Goal: Information Seeking & Learning: Check status

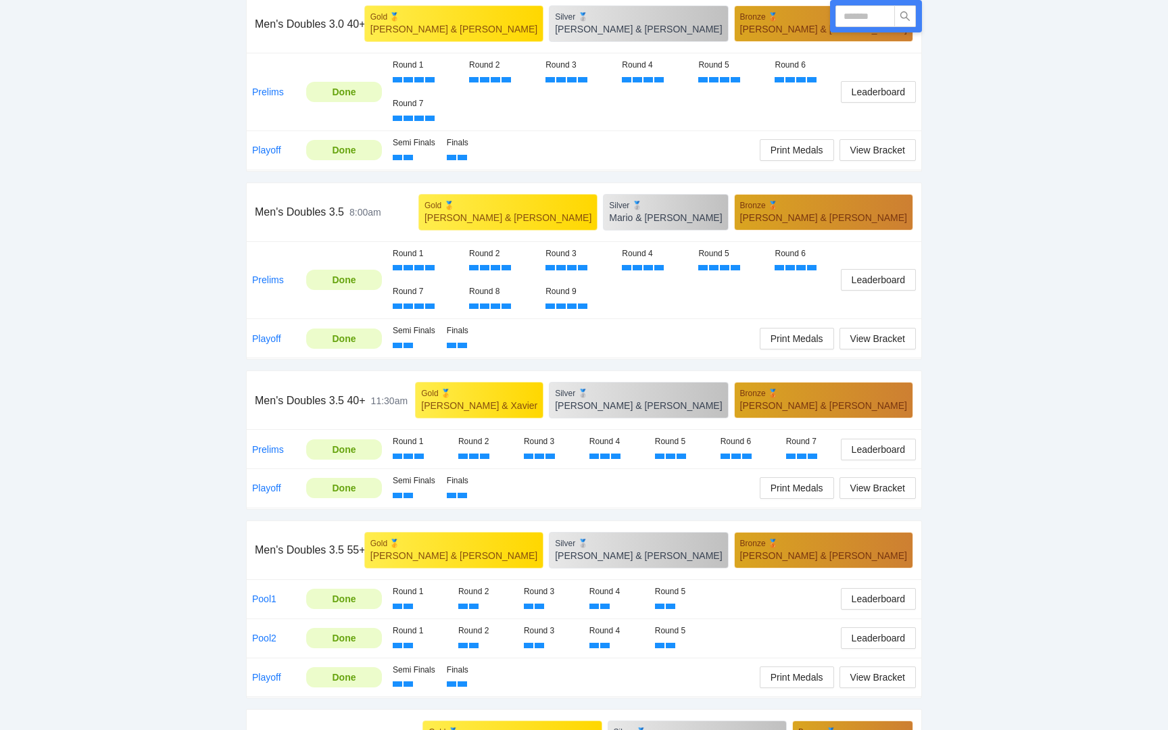
scroll to position [467, 0]
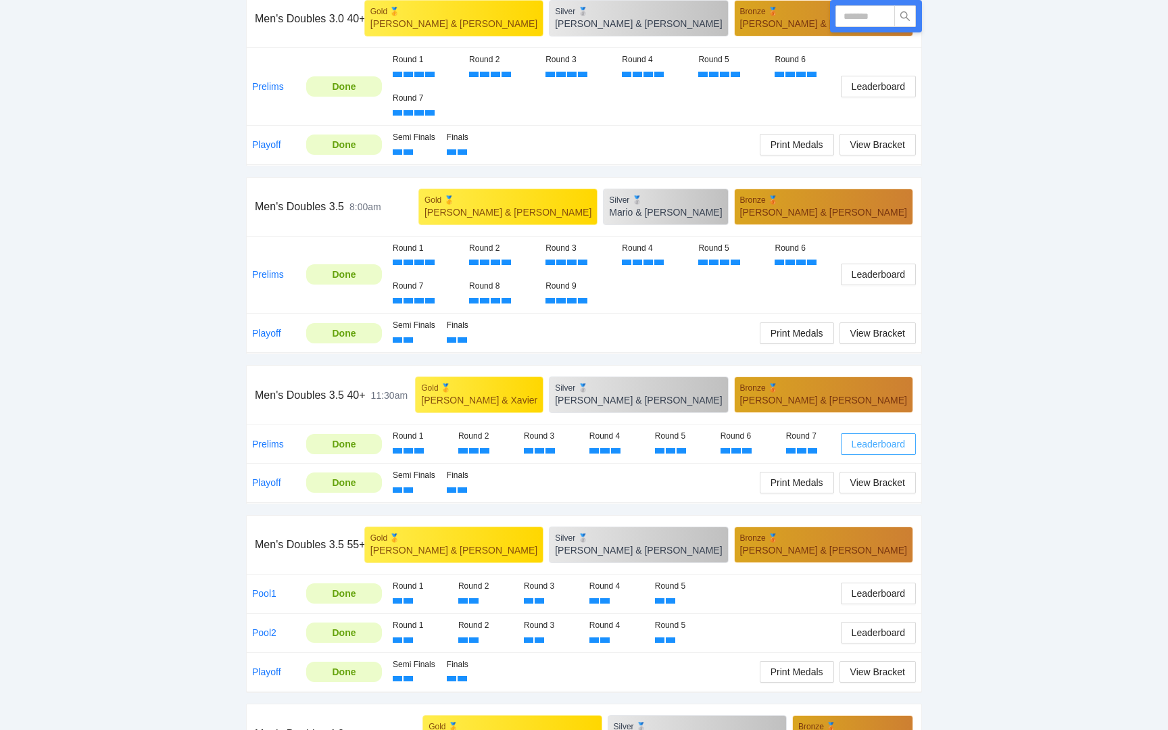
click at [880, 443] on span "Leaderboard" at bounding box center [878, 444] width 53 height 15
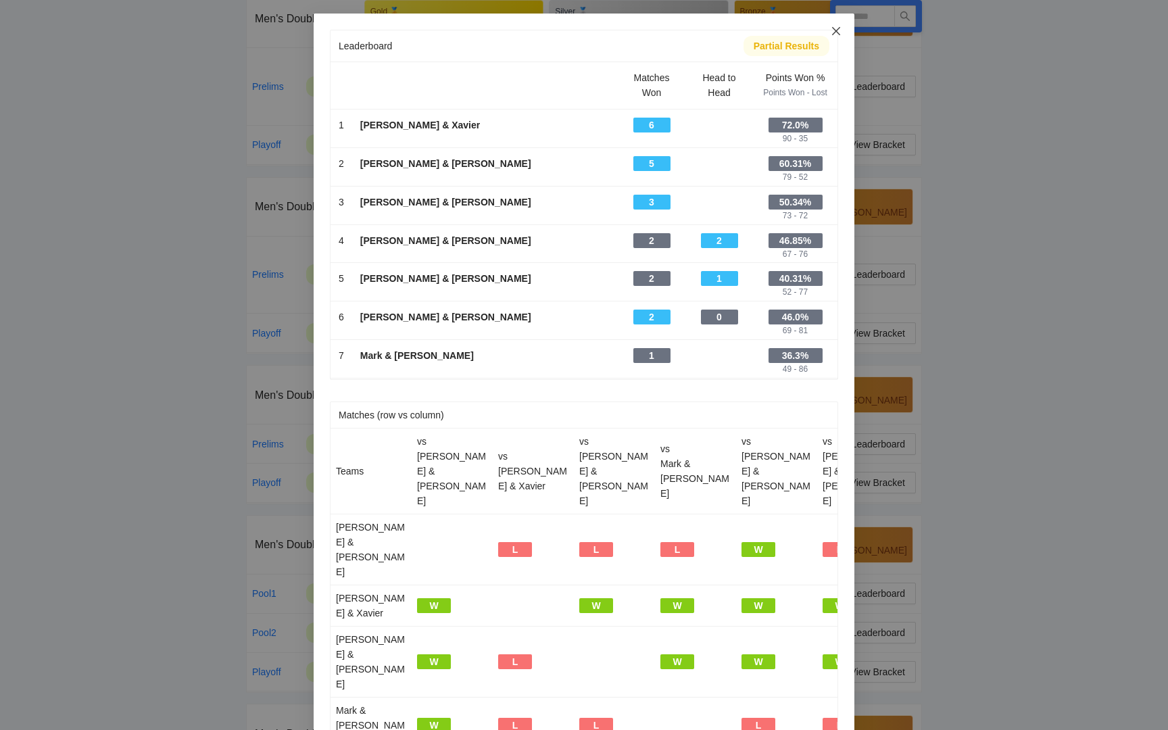
click at [836, 33] on icon "close" at bounding box center [836, 31] width 11 height 11
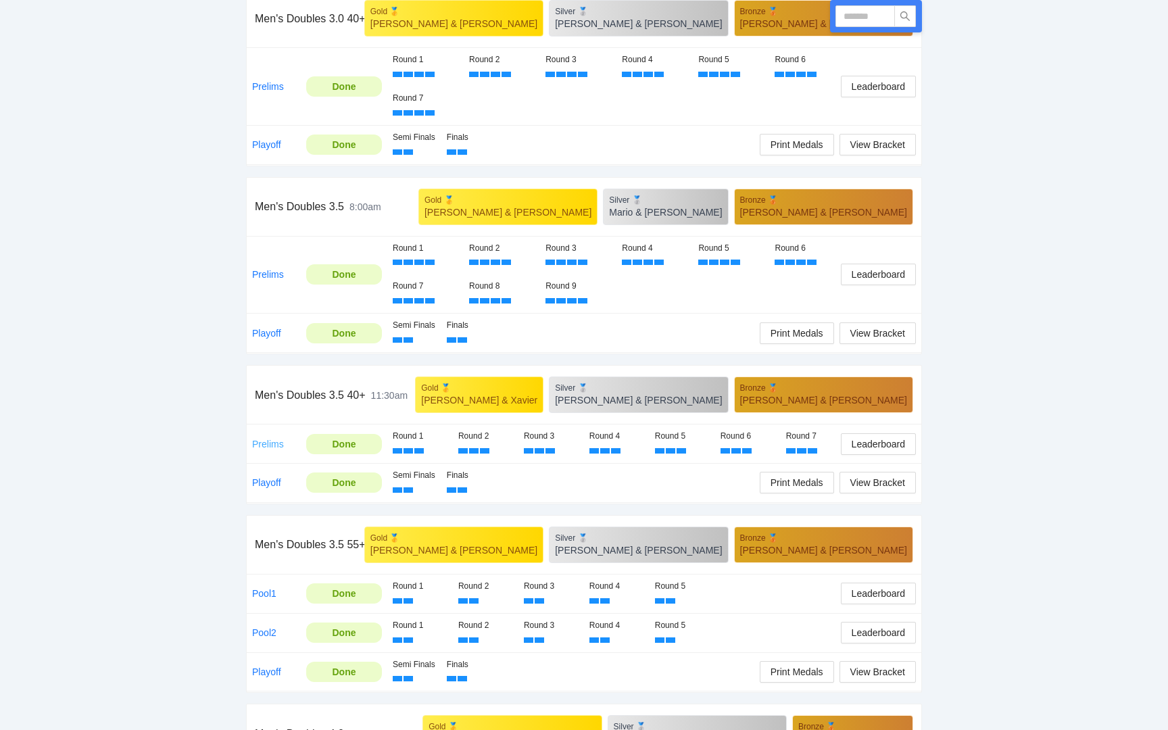
click at [264, 442] on link "Prelims" at bounding box center [268, 444] width 32 height 11
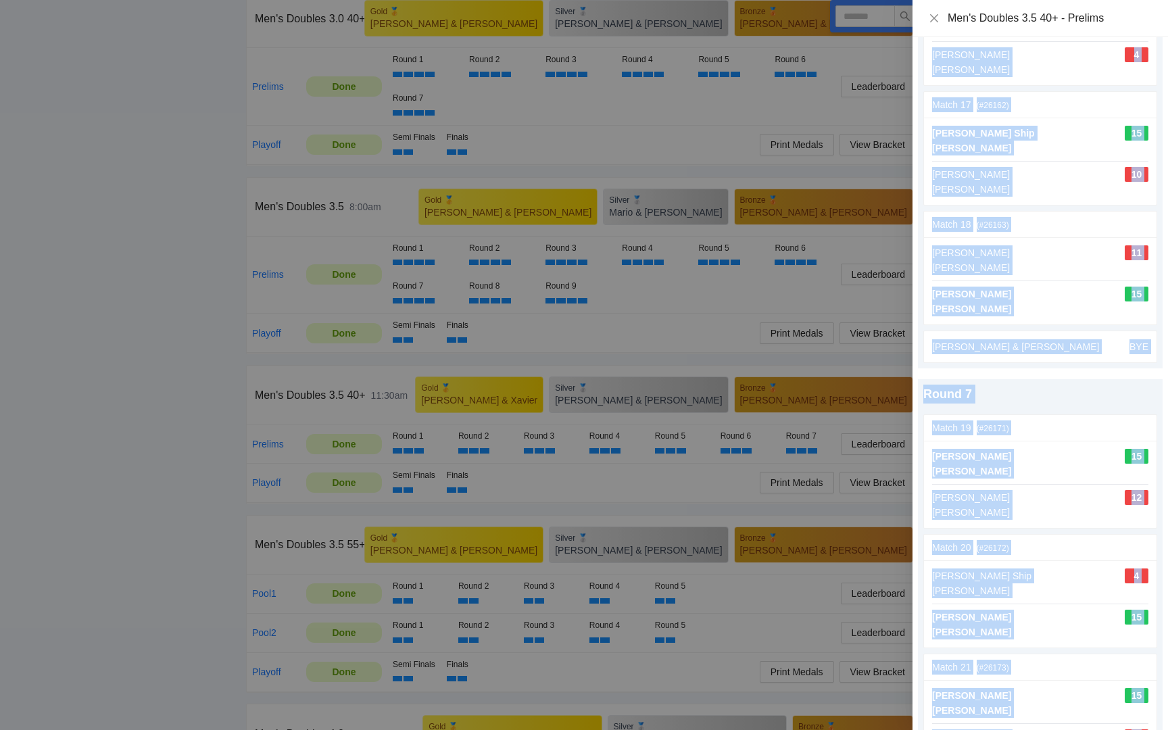
scroll to position [2440, 0]
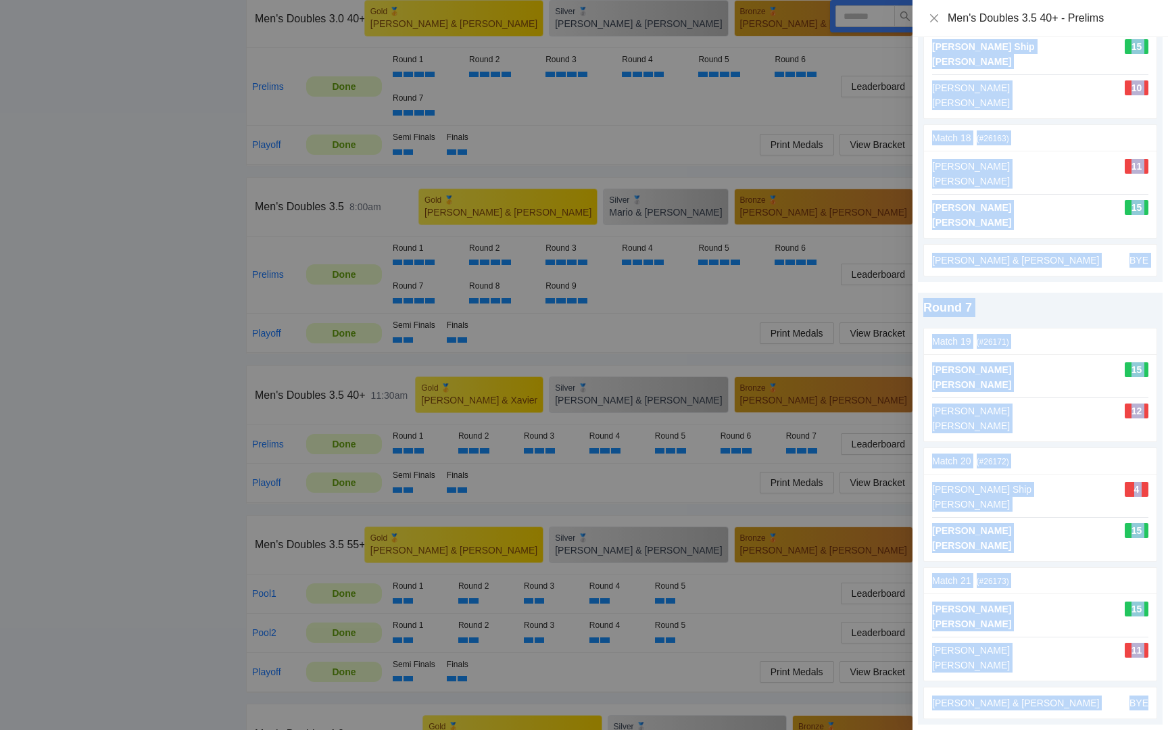
drag, startPoint x: 920, startPoint y: 85, endPoint x: 1162, endPoint y: 728, distance: 687.1
copy div "Round 1 Match 1 (# 26111 ) update scores [PERSON_NAME] [PERSON_NAME] 15 [PERSON…"
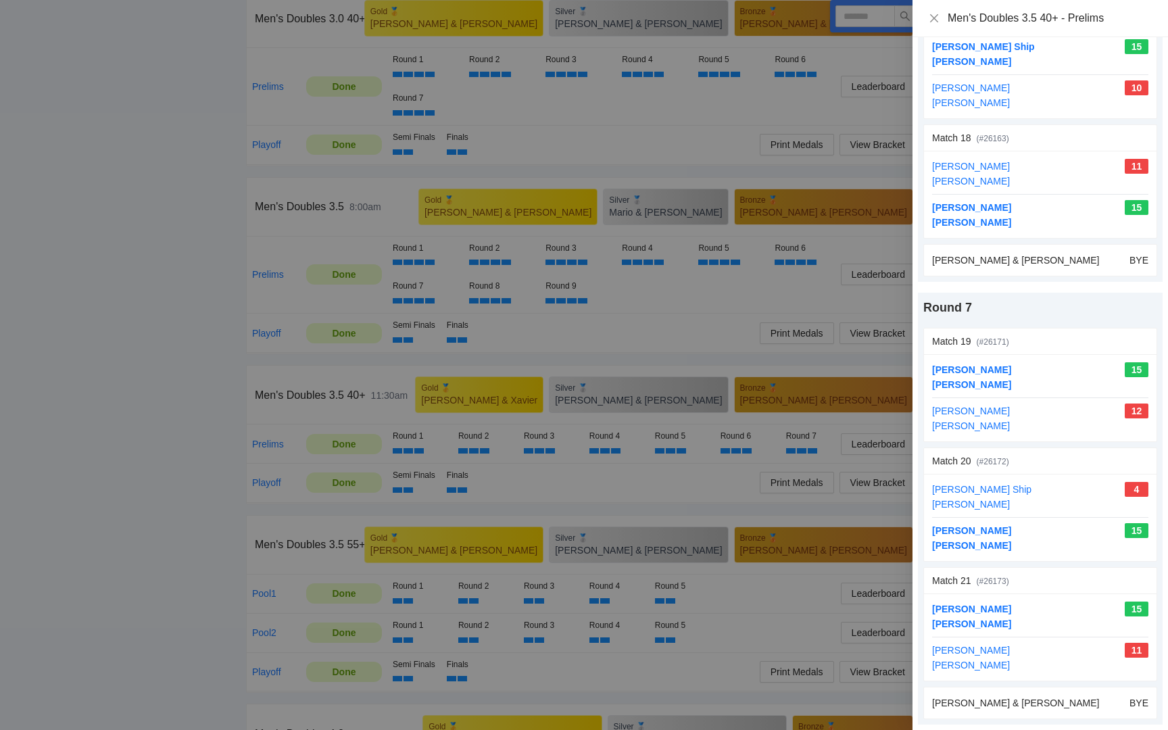
click at [795, 301] on div at bounding box center [584, 365] width 1168 height 730
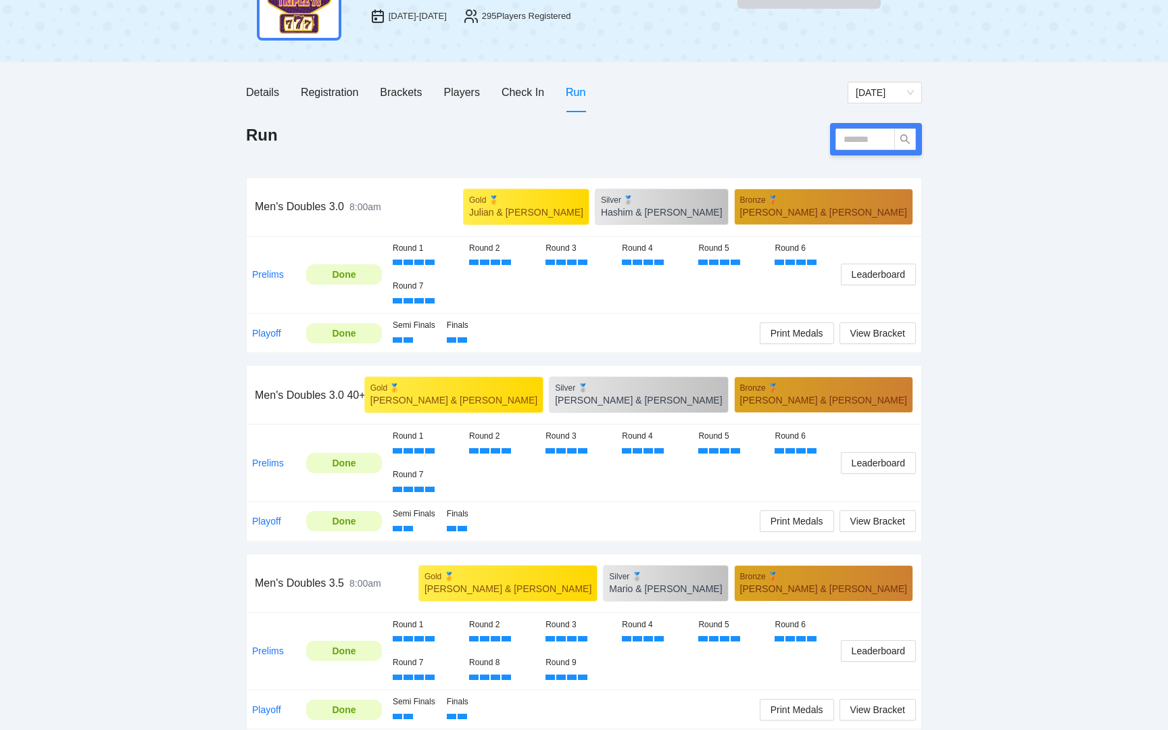
scroll to position [0, 0]
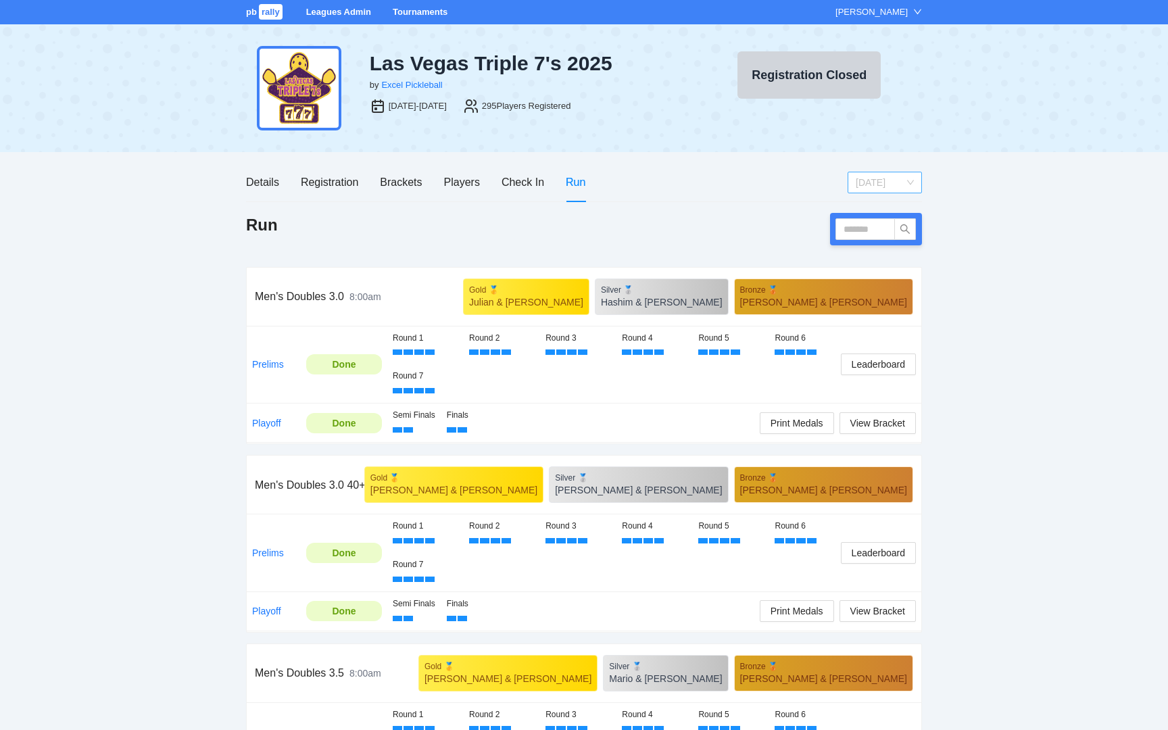
click at [907, 183] on span "[DATE]" at bounding box center [885, 182] width 58 height 20
click at [895, 199] on div "Friday" at bounding box center [885, 209] width 74 height 22
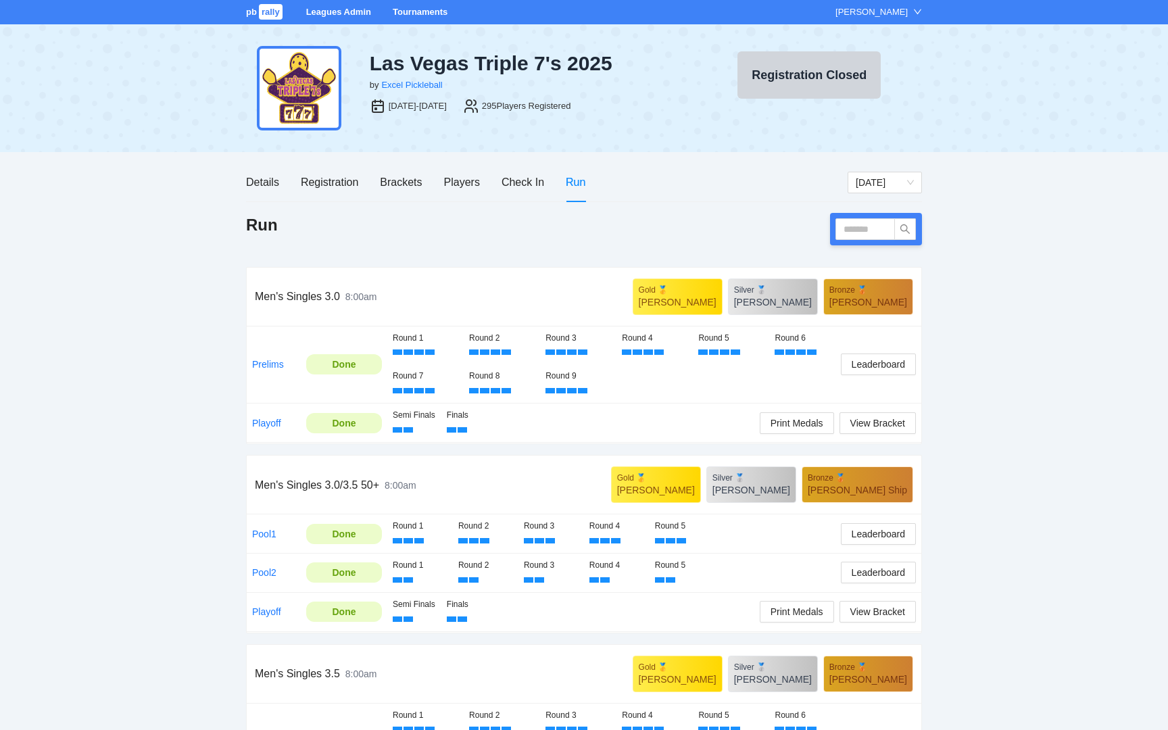
click at [963, 335] on div "pb rally Leagues Admin Tournaments Tony Spurlin Las Vegas Triple 7's 2025 by Ex…" at bounding box center [584, 641] width 1168 height 1282
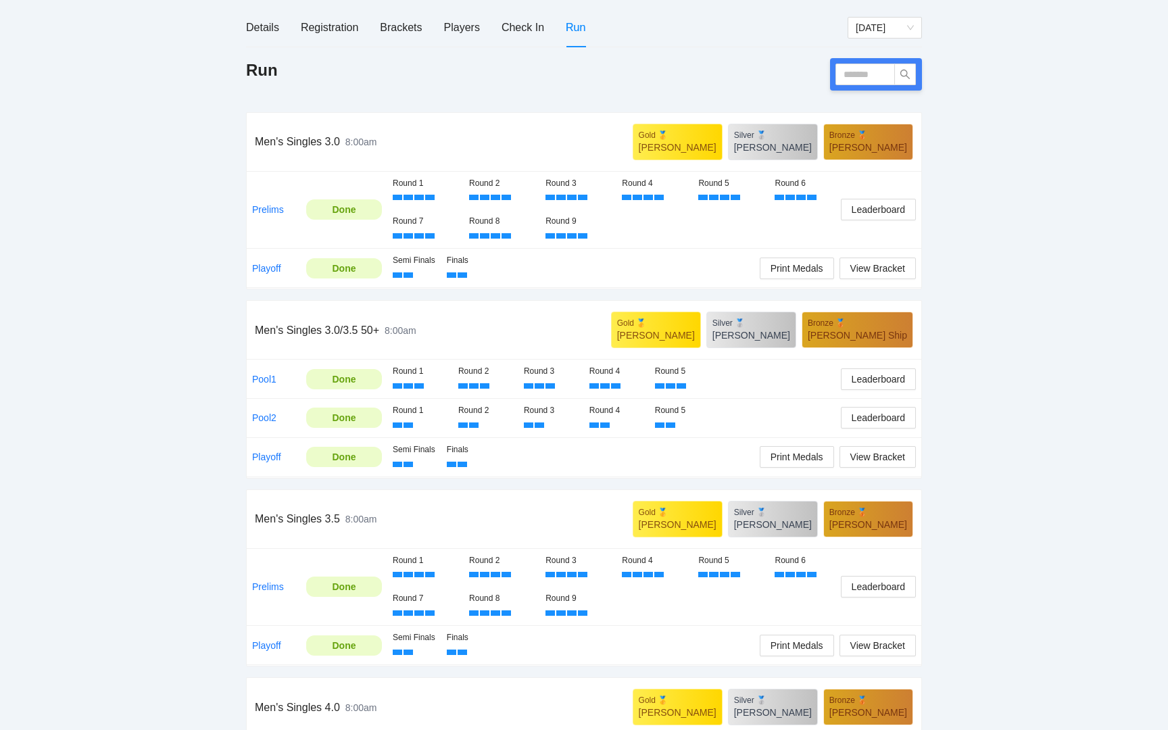
scroll to position [156, 0]
click at [260, 381] on link "Pool1" at bounding box center [264, 378] width 24 height 11
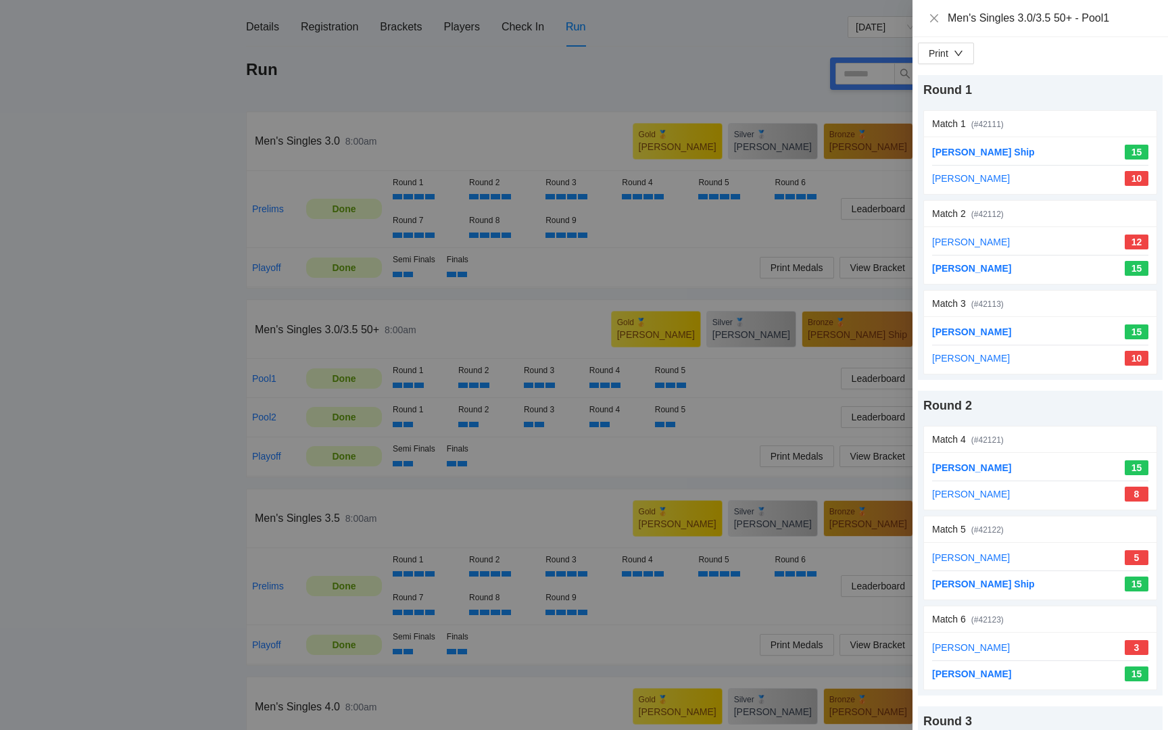
click at [803, 402] on div at bounding box center [584, 365] width 1168 height 730
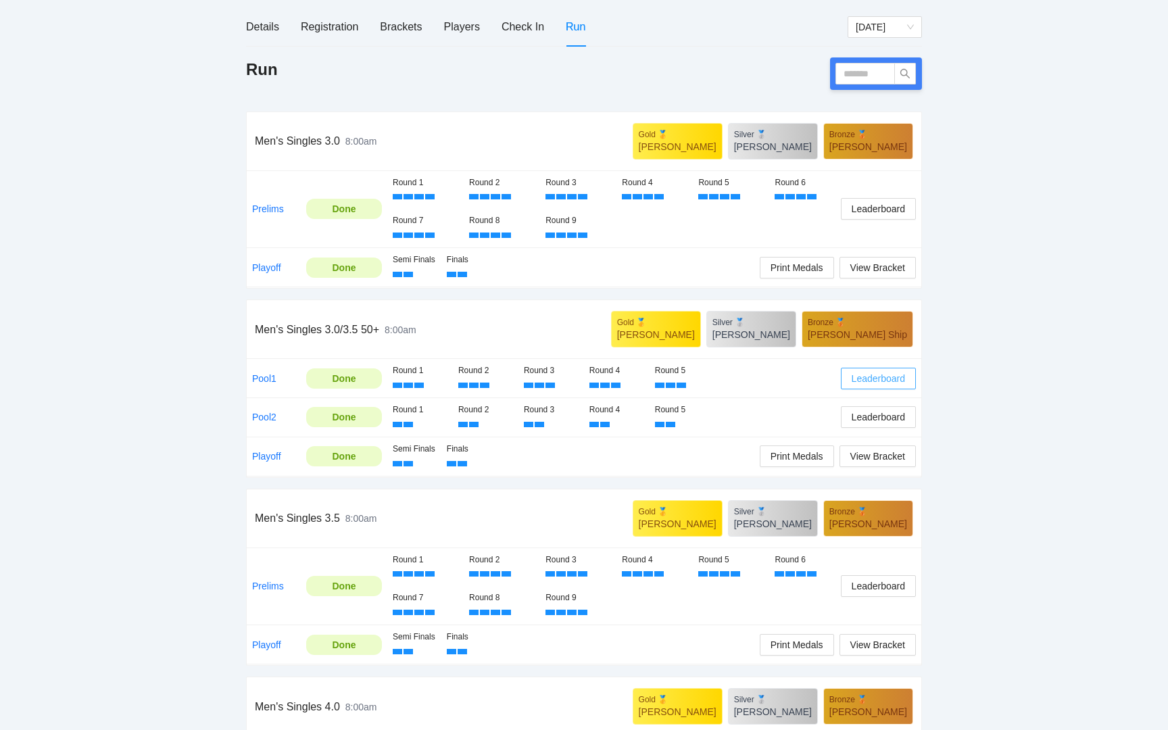
click at [895, 375] on span "Leaderboard" at bounding box center [878, 378] width 53 height 15
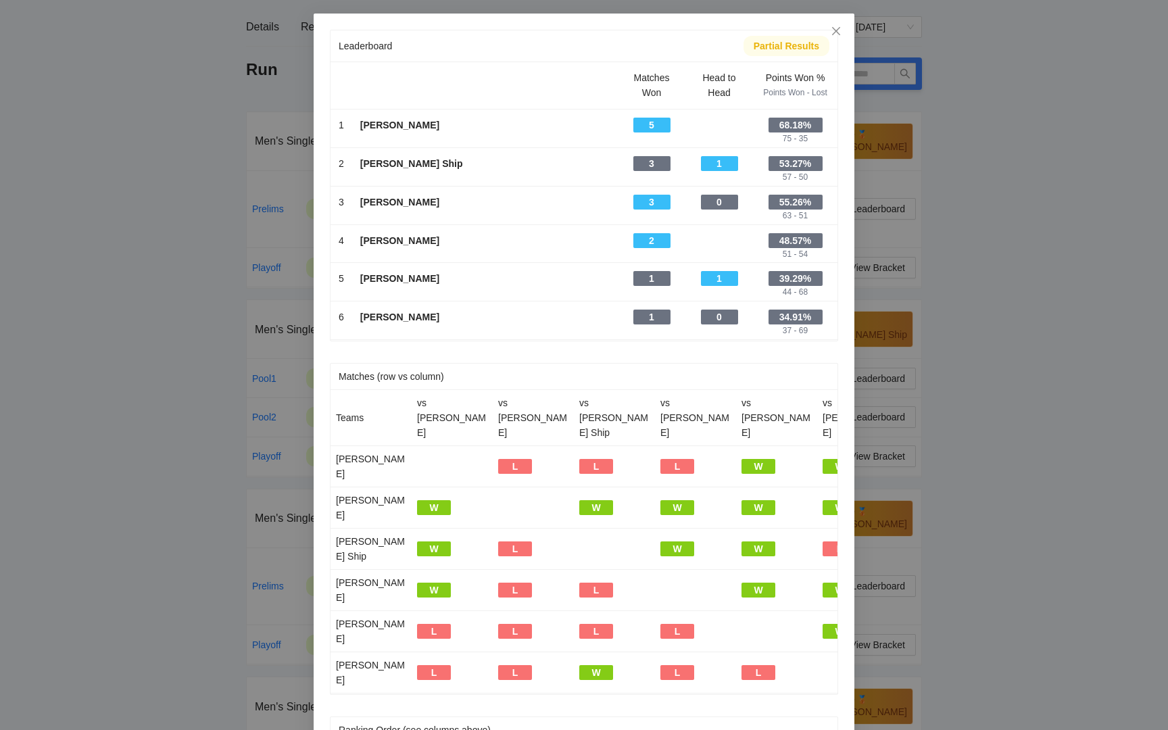
click at [893, 408] on div "Leaderboard Partial Results Scroll right to see all columns → Matches Won Head …" at bounding box center [584, 365] width 1168 height 730
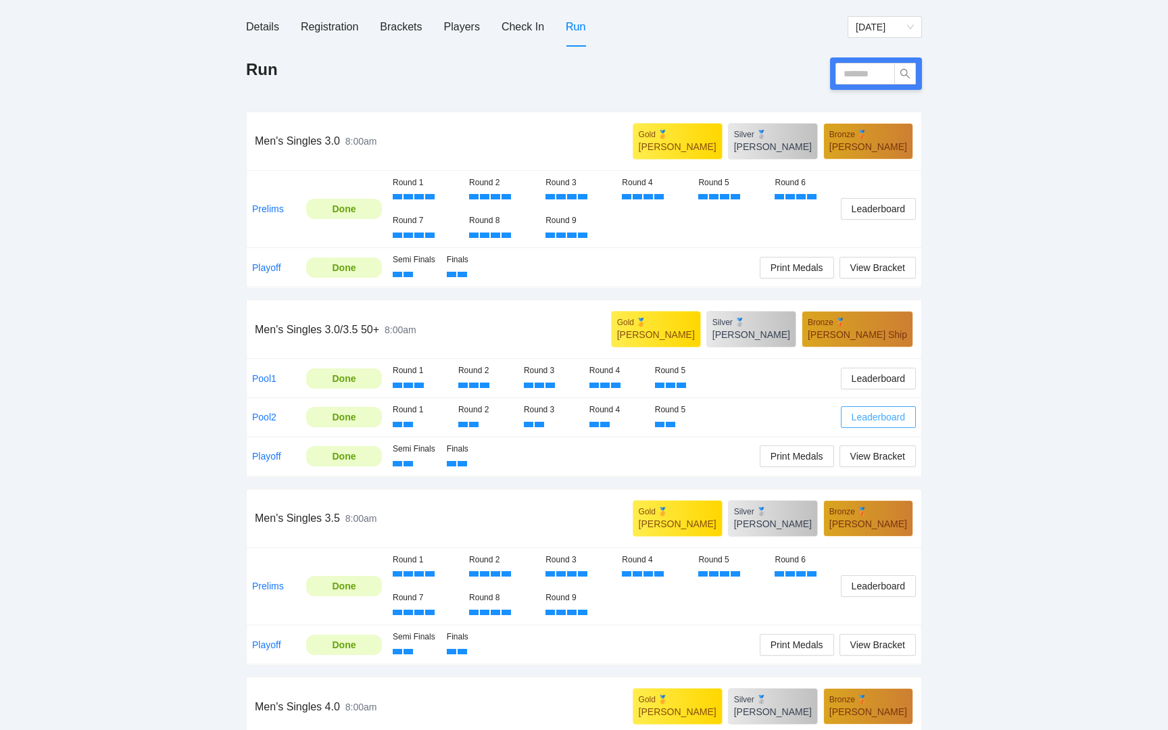
click at [892, 412] on span "Leaderboard" at bounding box center [878, 417] width 53 height 15
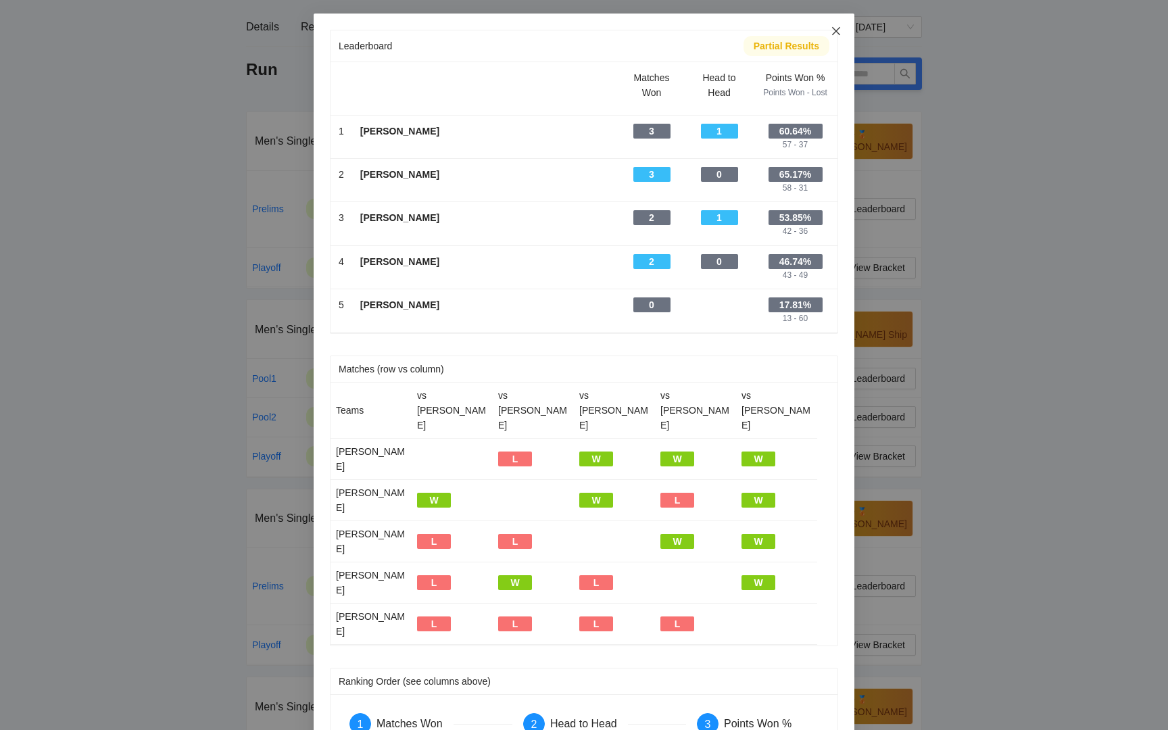
click at [838, 34] on icon "close" at bounding box center [836, 31] width 8 height 8
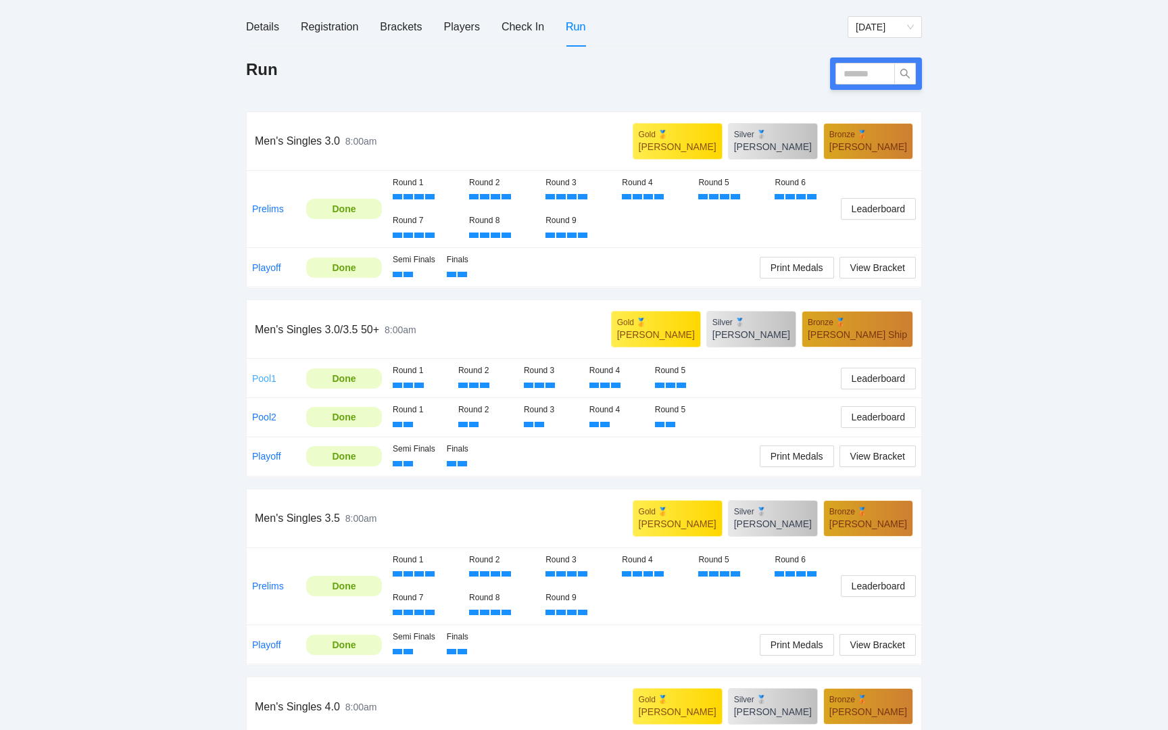
click at [268, 373] on link "Pool1" at bounding box center [264, 378] width 24 height 11
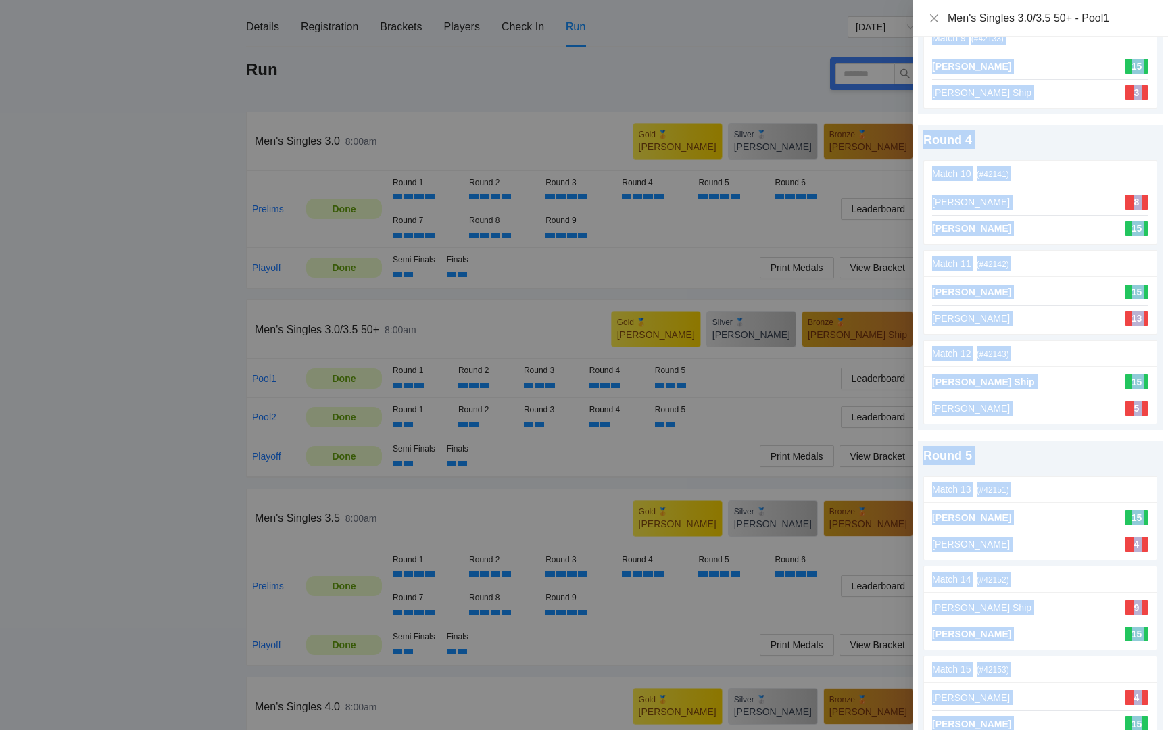
scroll to position [918, 0]
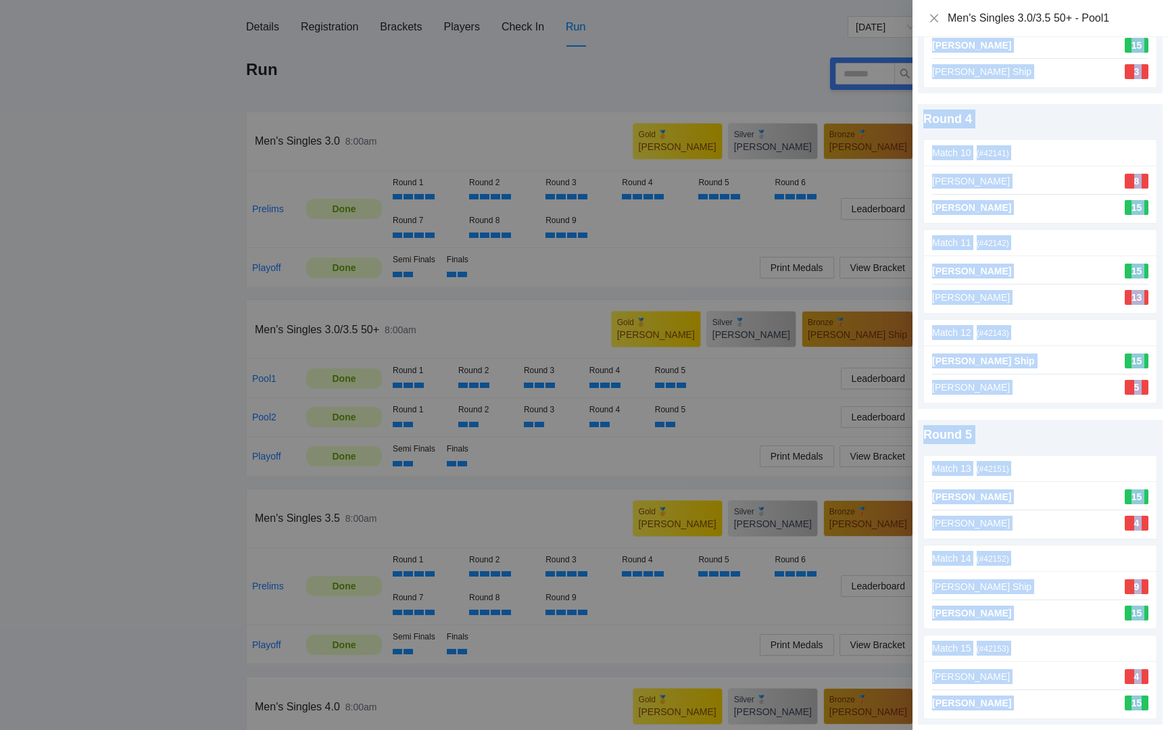
drag, startPoint x: 922, startPoint y: 90, endPoint x: 1160, endPoint y: 729, distance: 682.1
copy div "Round 1 Match 1 (# 42111 ) update scores Jay Ship 15 Michael Urcia 10 Match 2 (…"
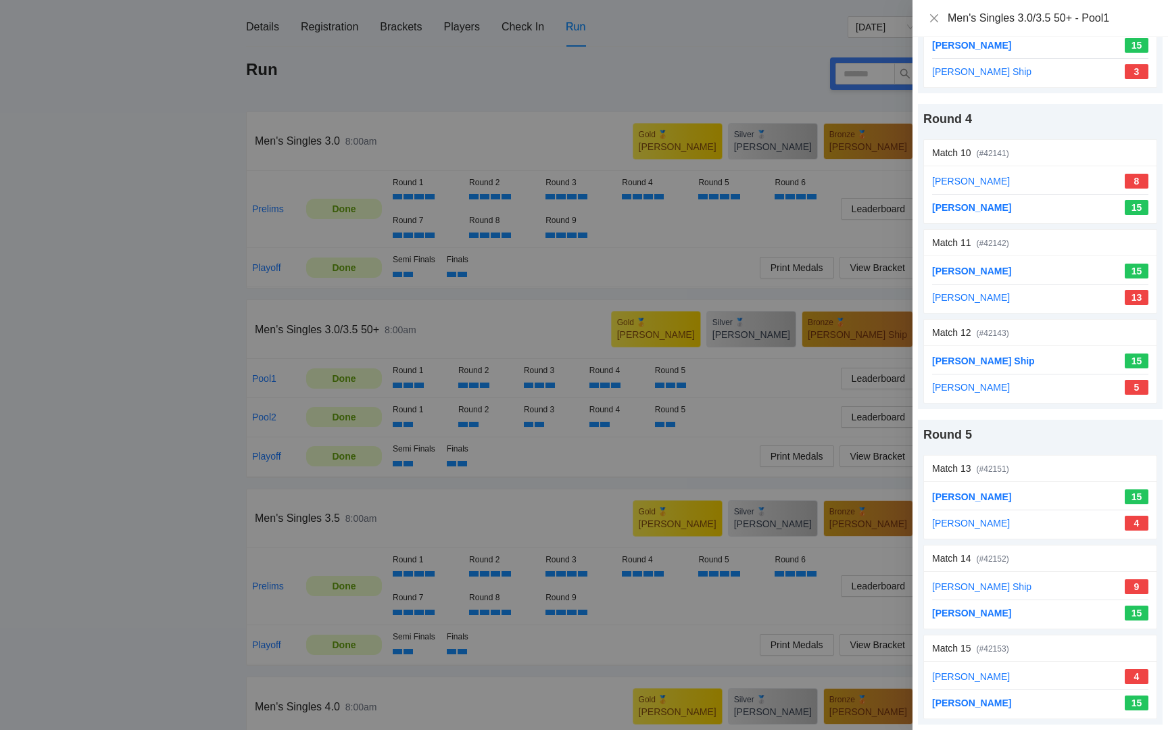
click at [797, 421] on div at bounding box center [584, 365] width 1168 height 730
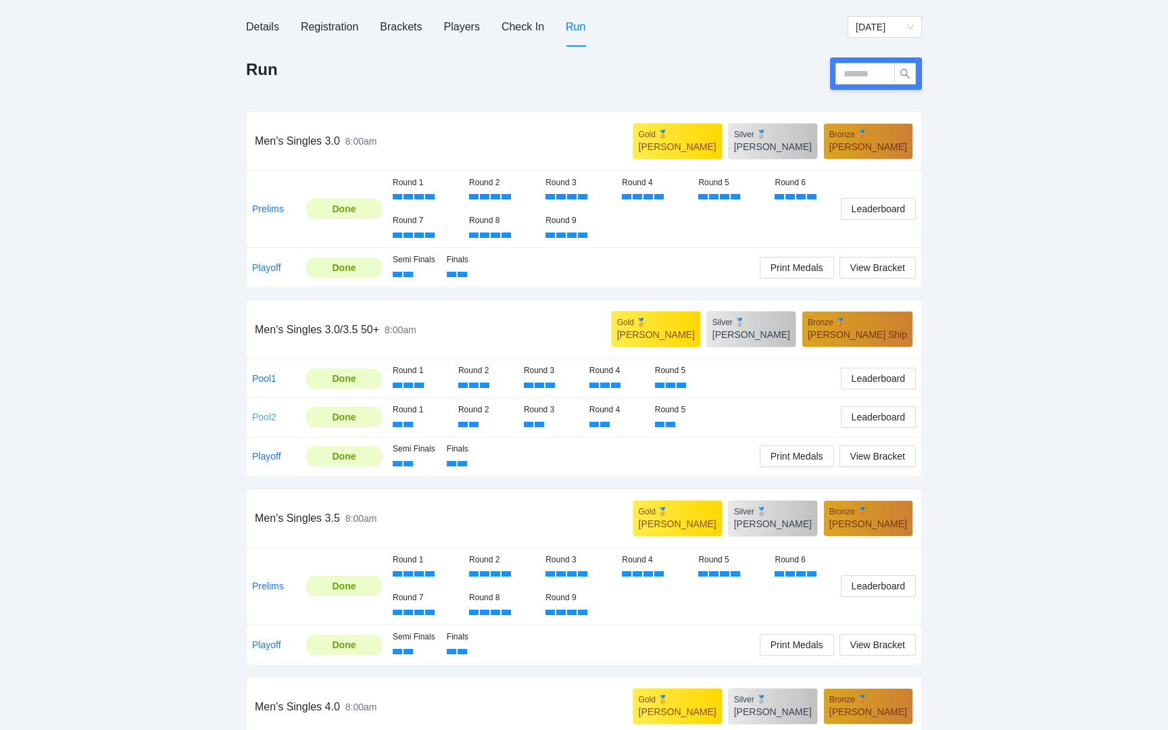
click at [262, 420] on link "Pool2" at bounding box center [264, 417] width 24 height 11
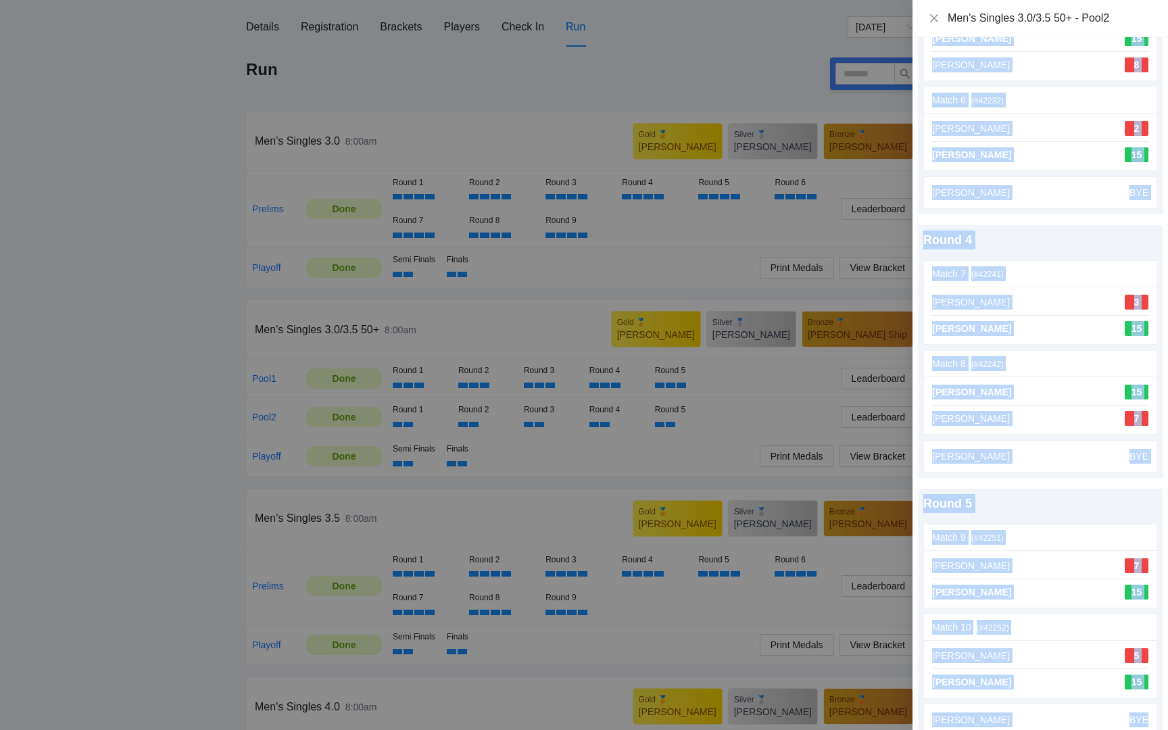
scroll to position [658, 0]
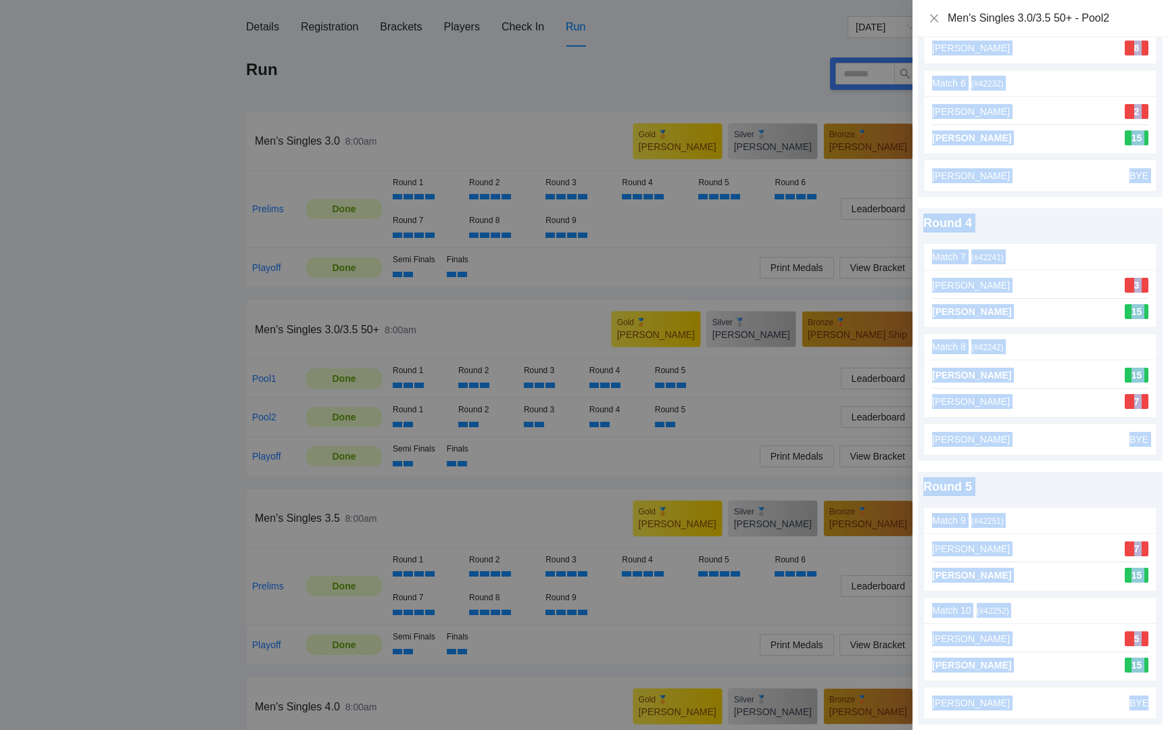
drag, startPoint x: 921, startPoint y: 81, endPoint x: 1168, endPoint y: 730, distance: 693.9
click at [1168, 730] on div "Print Round 1 Match 1 (# 42211 ) update scores Gary Russell 12 Patric Walsh 15 …" at bounding box center [1041, 54] width 256 height 1351
copy div "Round 1 Match 1 (# 42211 ) update scores Gary Russell 12 Patric Walsh 15 Match …"
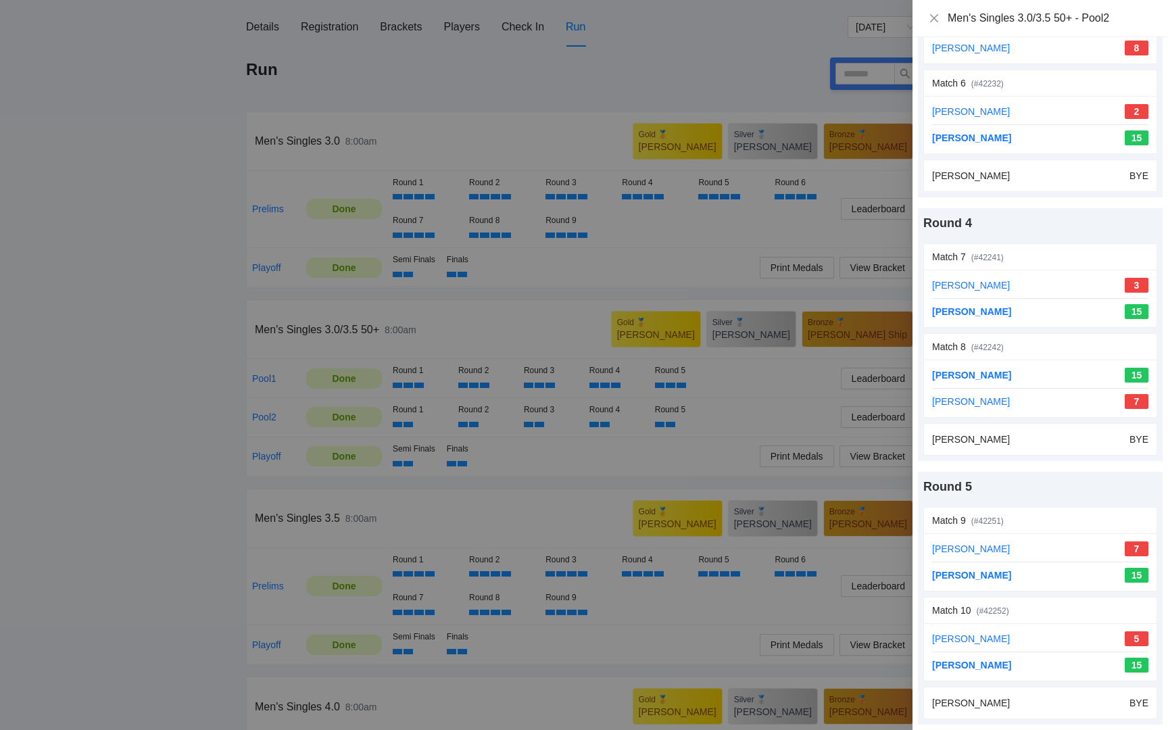
click at [862, 243] on div at bounding box center [584, 365] width 1168 height 730
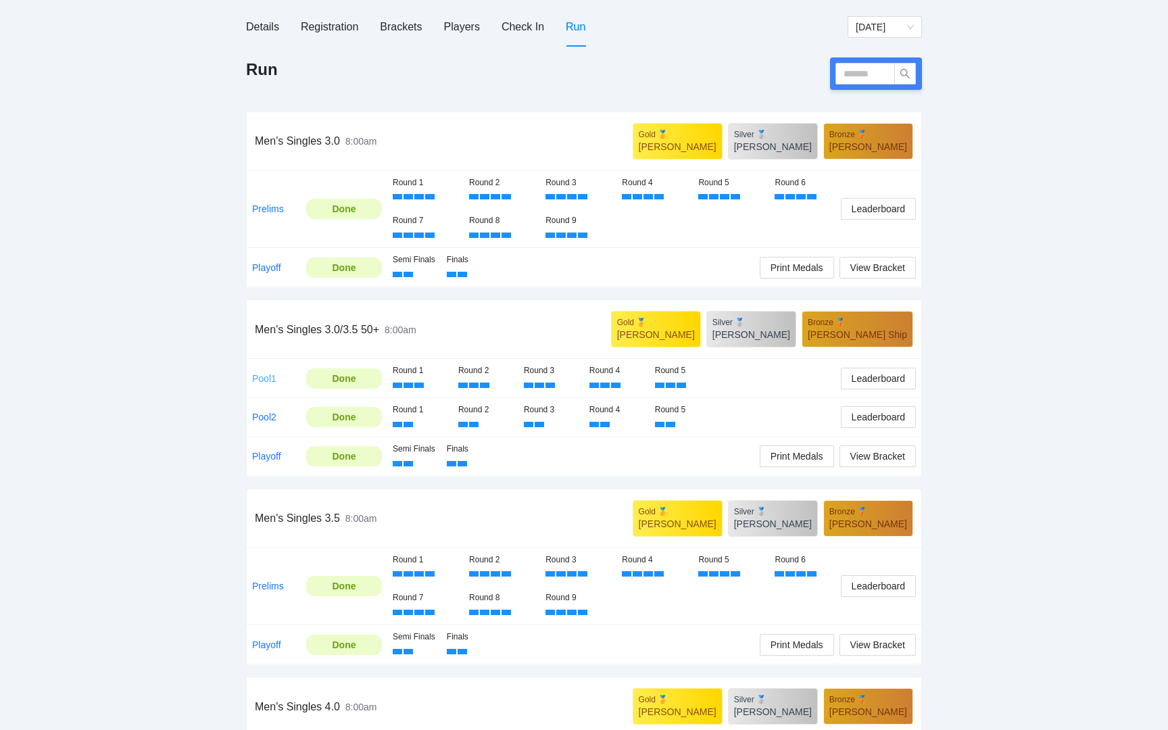
click at [263, 378] on link "Pool1" at bounding box center [264, 378] width 24 height 11
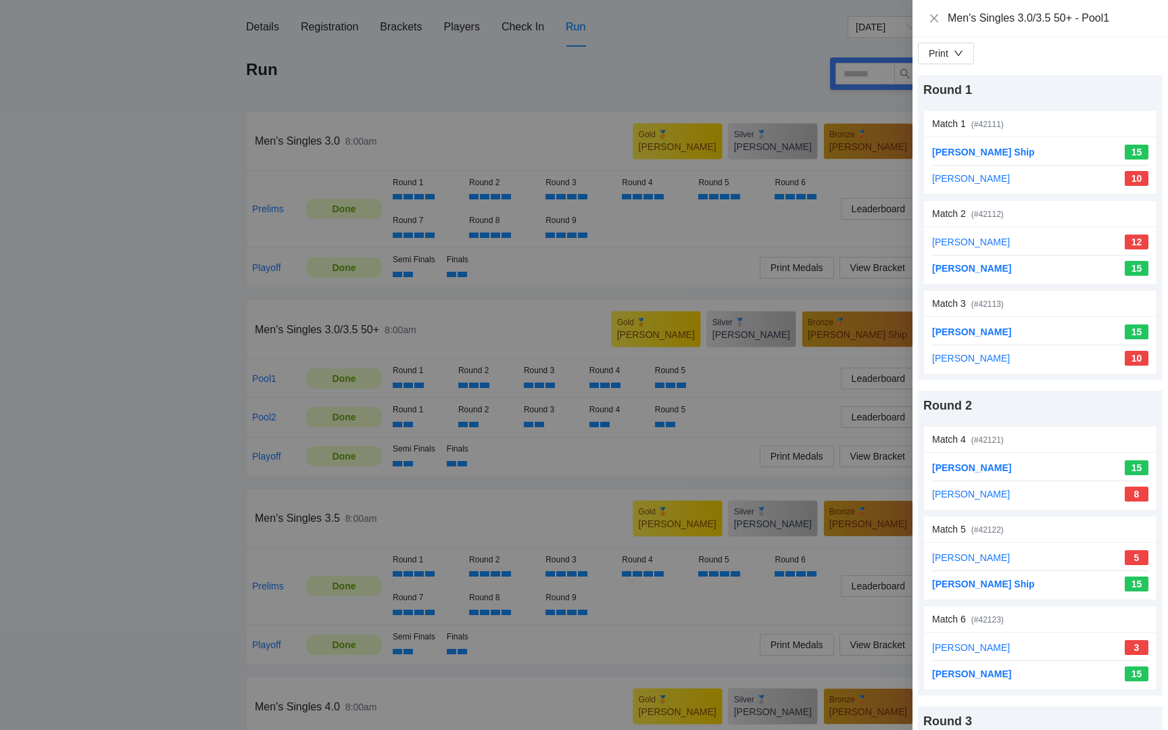
click at [425, 404] on div at bounding box center [584, 365] width 1168 height 730
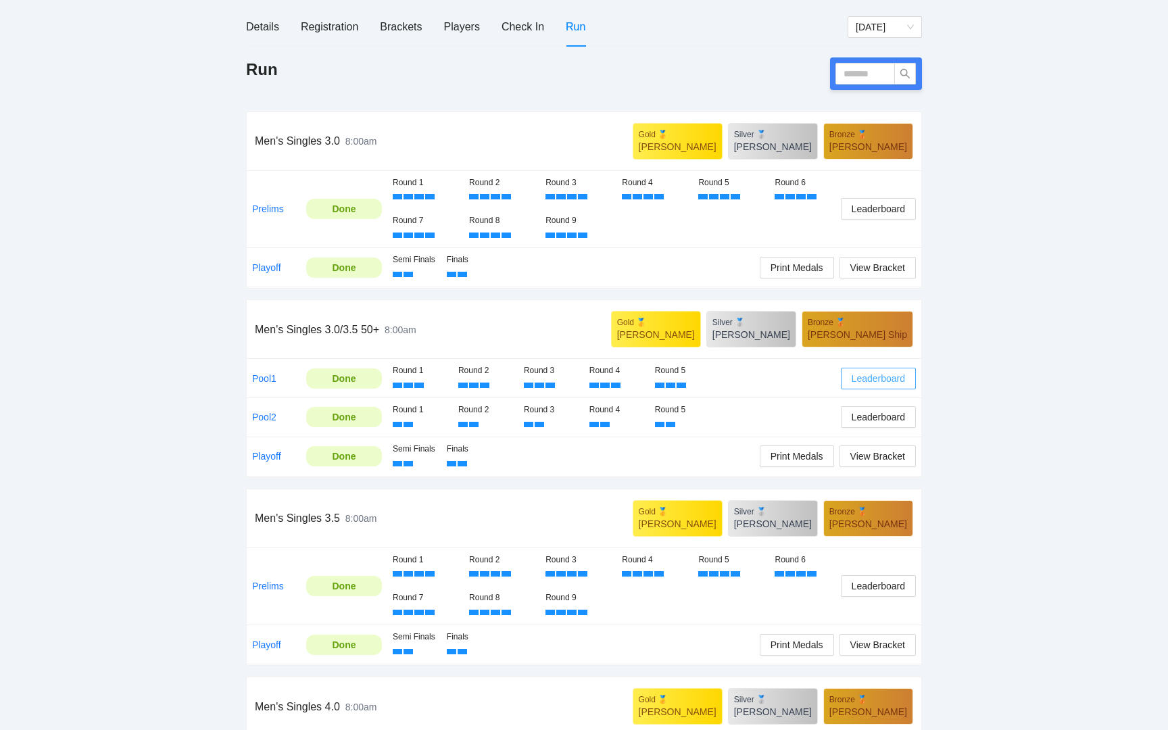
click at [880, 378] on span "Leaderboard" at bounding box center [878, 378] width 53 height 15
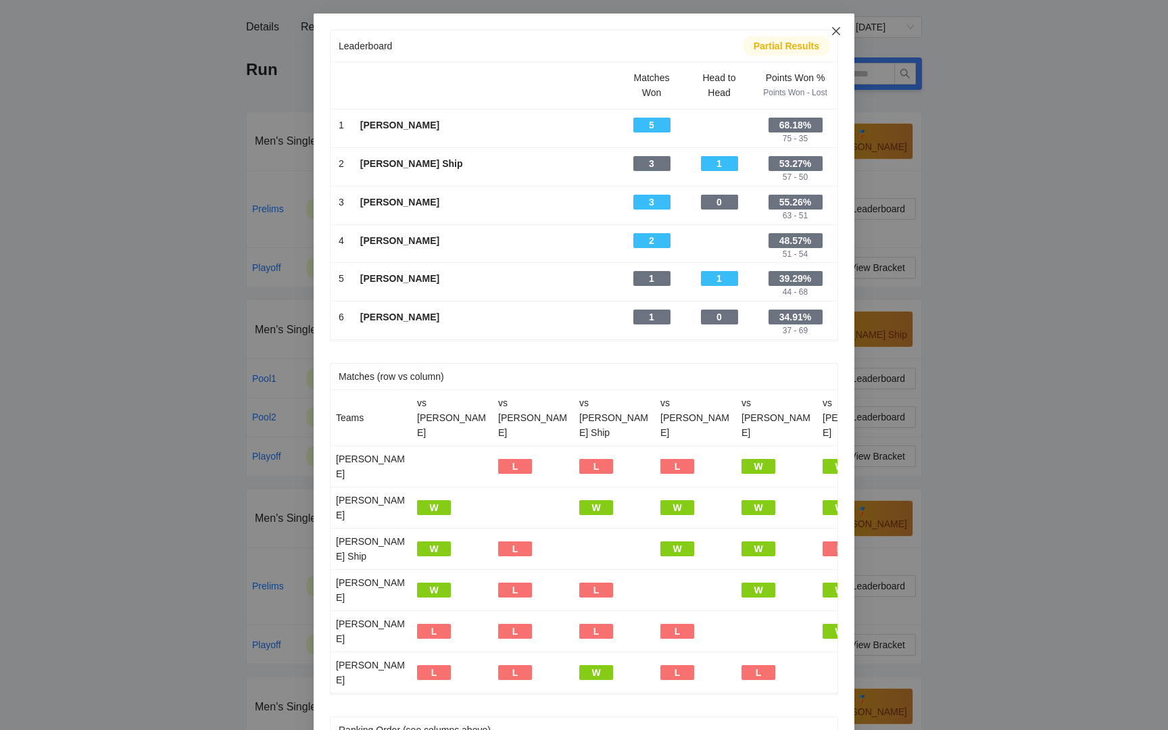
click at [837, 30] on icon "close" at bounding box center [836, 31] width 8 height 8
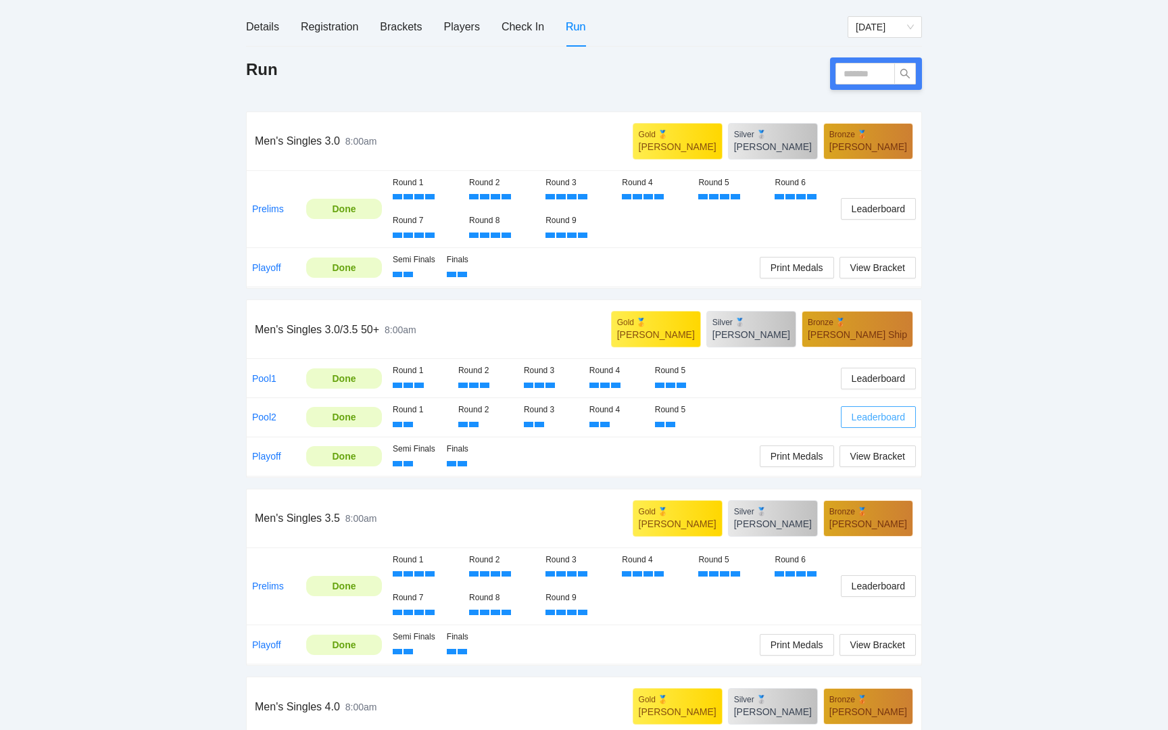
click at [848, 423] on button "Leaderboard" at bounding box center [878, 417] width 75 height 22
